Goal: Find specific page/section: Find specific page/section

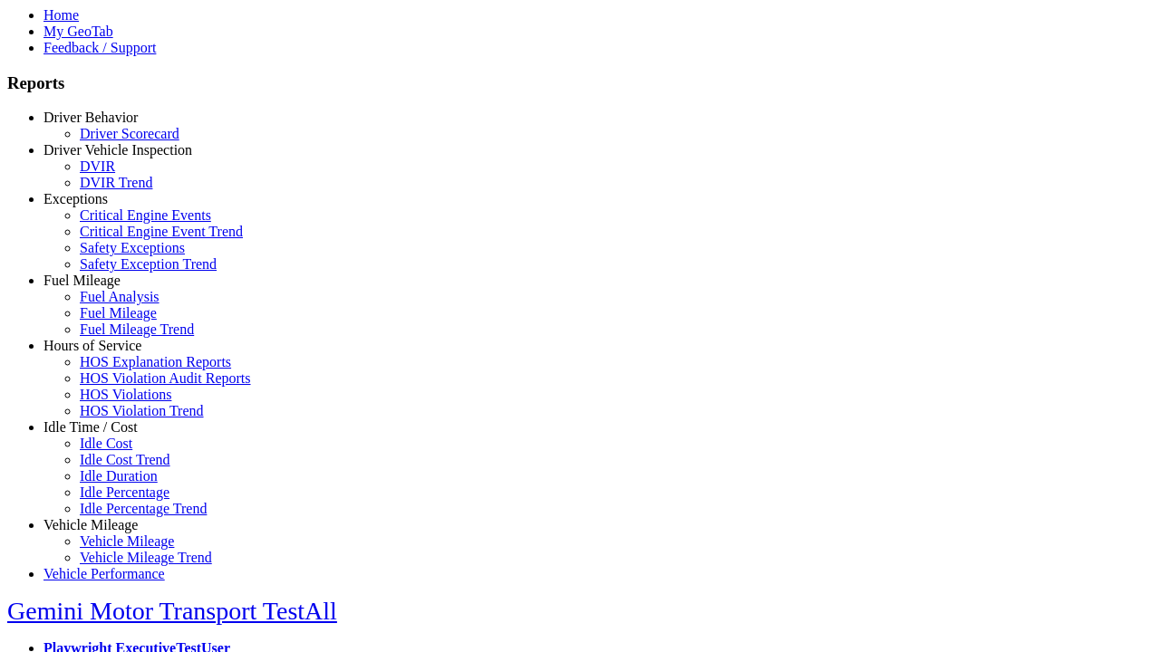
click at [104, 435] on link "Idle Time / Cost" at bounding box center [90, 426] width 94 height 15
click at [118, 451] on link "Idle Cost" at bounding box center [106, 443] width 53 height 15
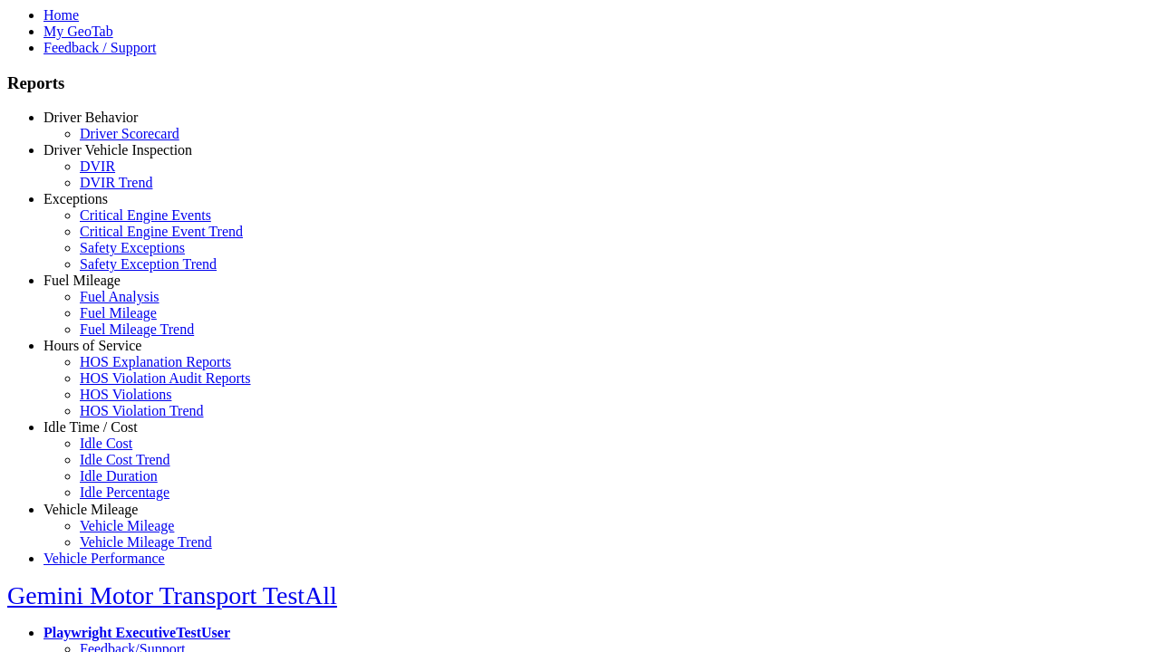
scroll to position [5, 0]
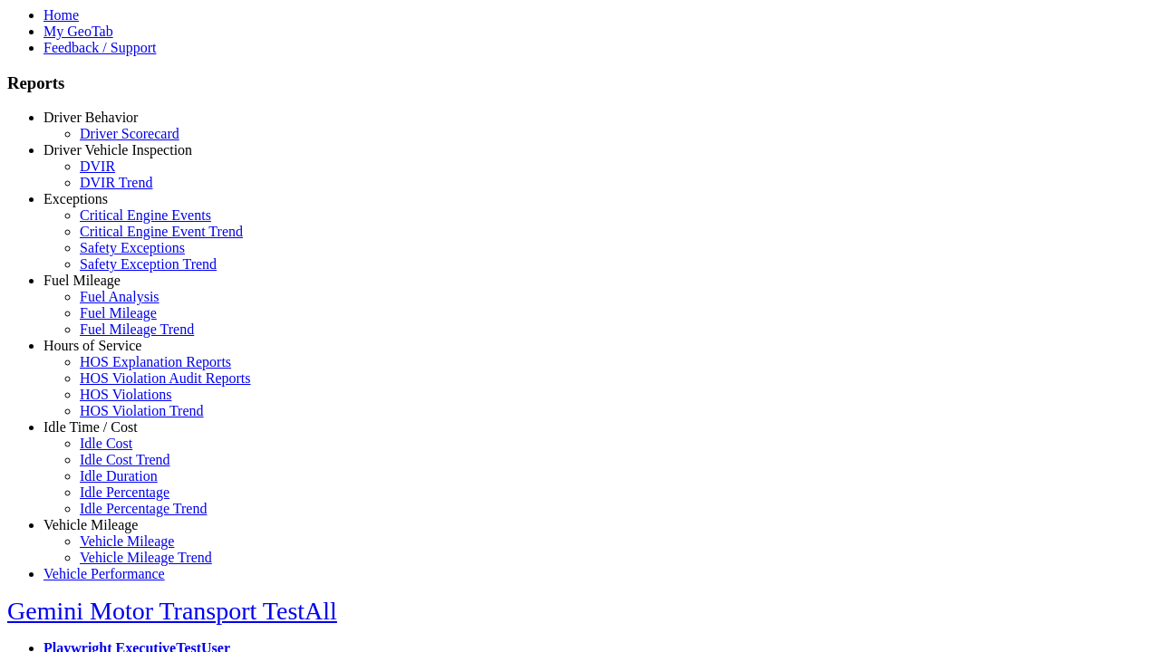
type input "**********"
